Goal: Information Seeking & Learning: Compare options

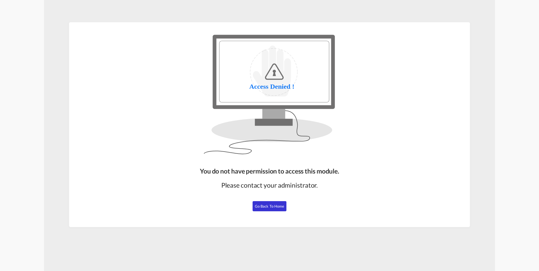
click at [258, 210] on button "Go Back to Home" at bounding box center [269, 206] width 34 height 10
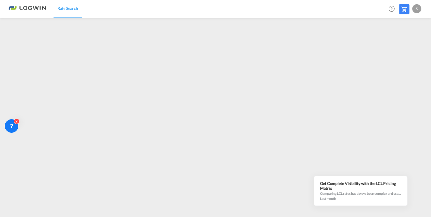
click at [298, 17] on div "Rate Search Help Resources Product Release S My Profile Logout" at bounding box center [215, 8] width 414 height 17
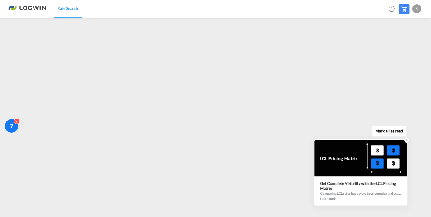
click at [406, 140] on icon at bounding box center [407, 140] width 4 height 4
